Goal: Navigation & Orientation: Find specific page/section

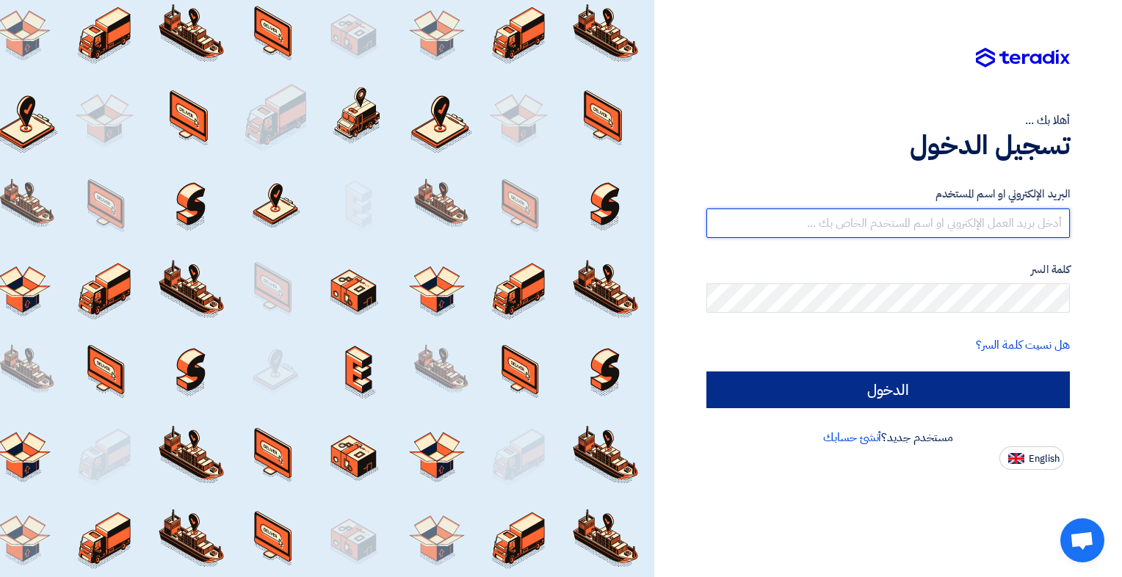
type input "[PERSON_NAME][EMAIL_ADDRESS][DOMAIN_NAME]"
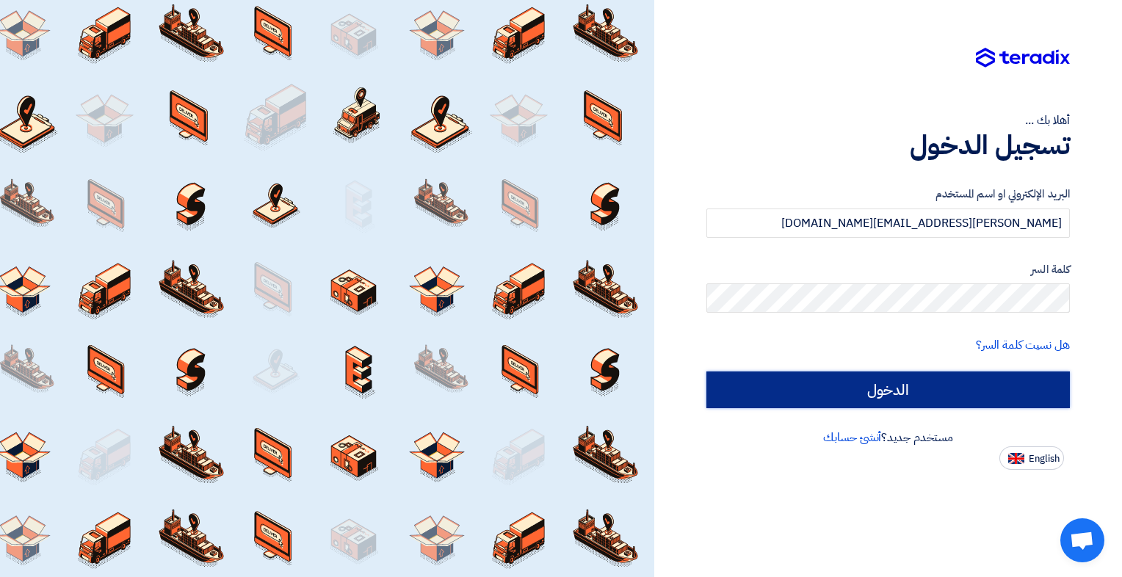
click at [1001, 389] on input "الدخول" at bounding box center [887, 389] width 363 height 37
type input "Sign in"
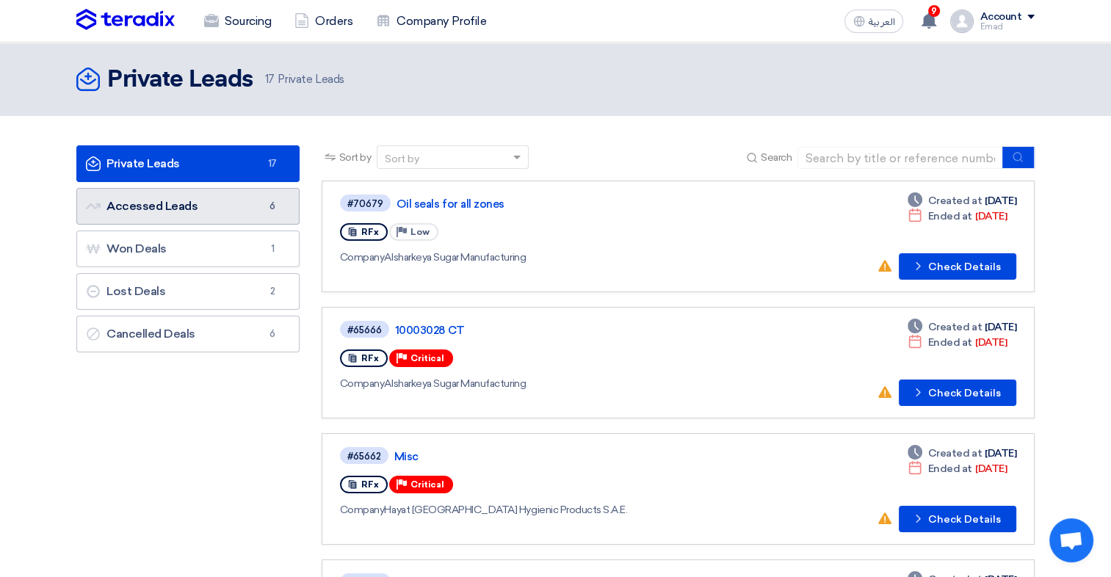
click at [171, 200] on link "Accessed Leads Accessed Leads 6" at bounding box center [187, 206] width 223 height 37
